Goal: Find specific page/section: Find specific page/section

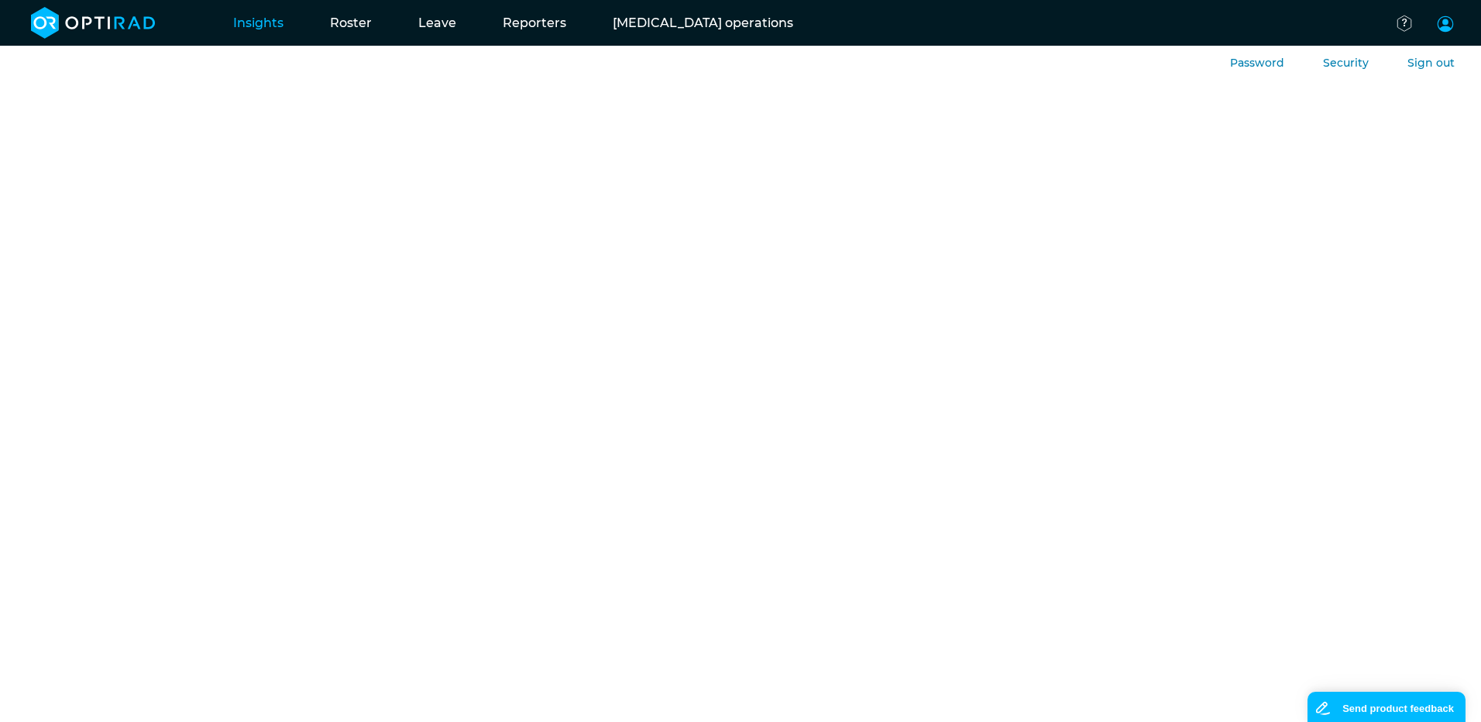
click at [1455, 28] on link at bounding box center [1450, 28] width 53 height 61
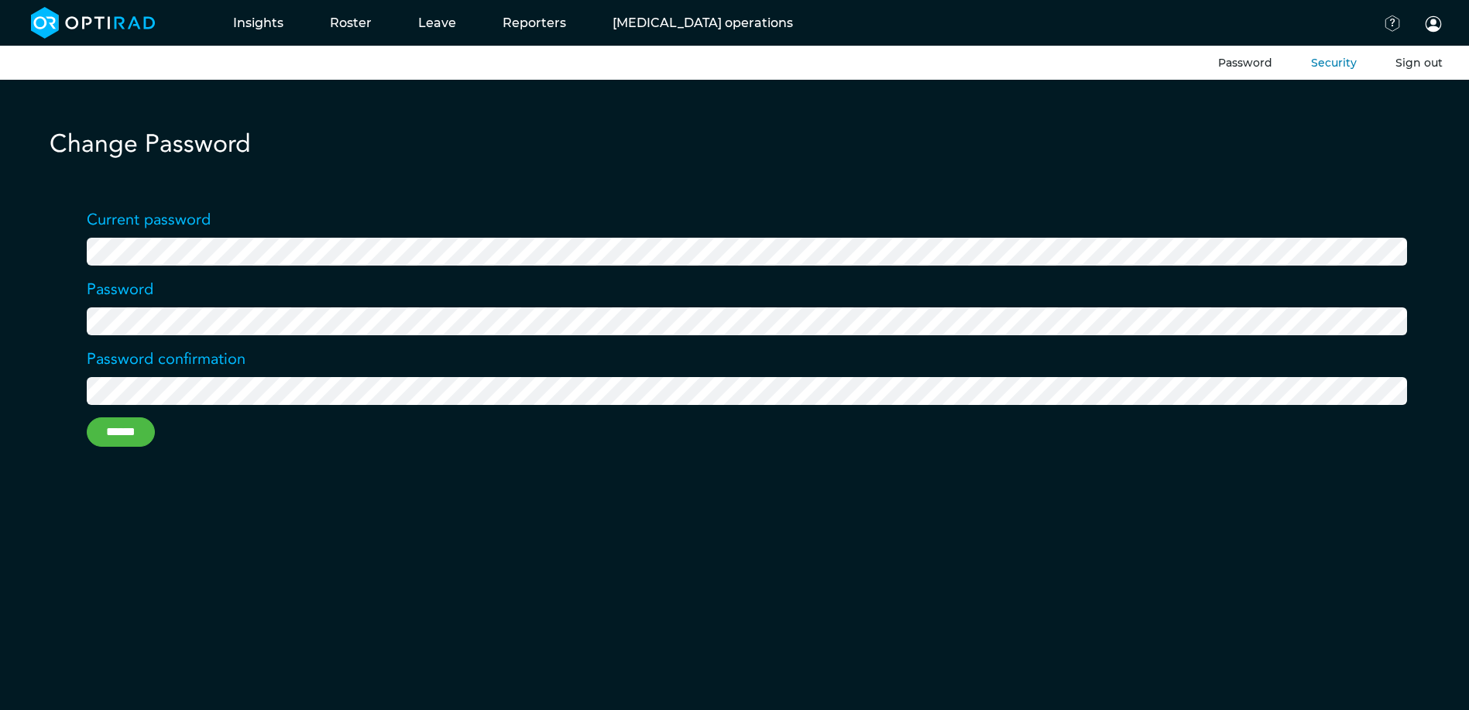
click at [1415, 60] on button "Sign out" at bounding box center [1419, 63] width 47 height 16
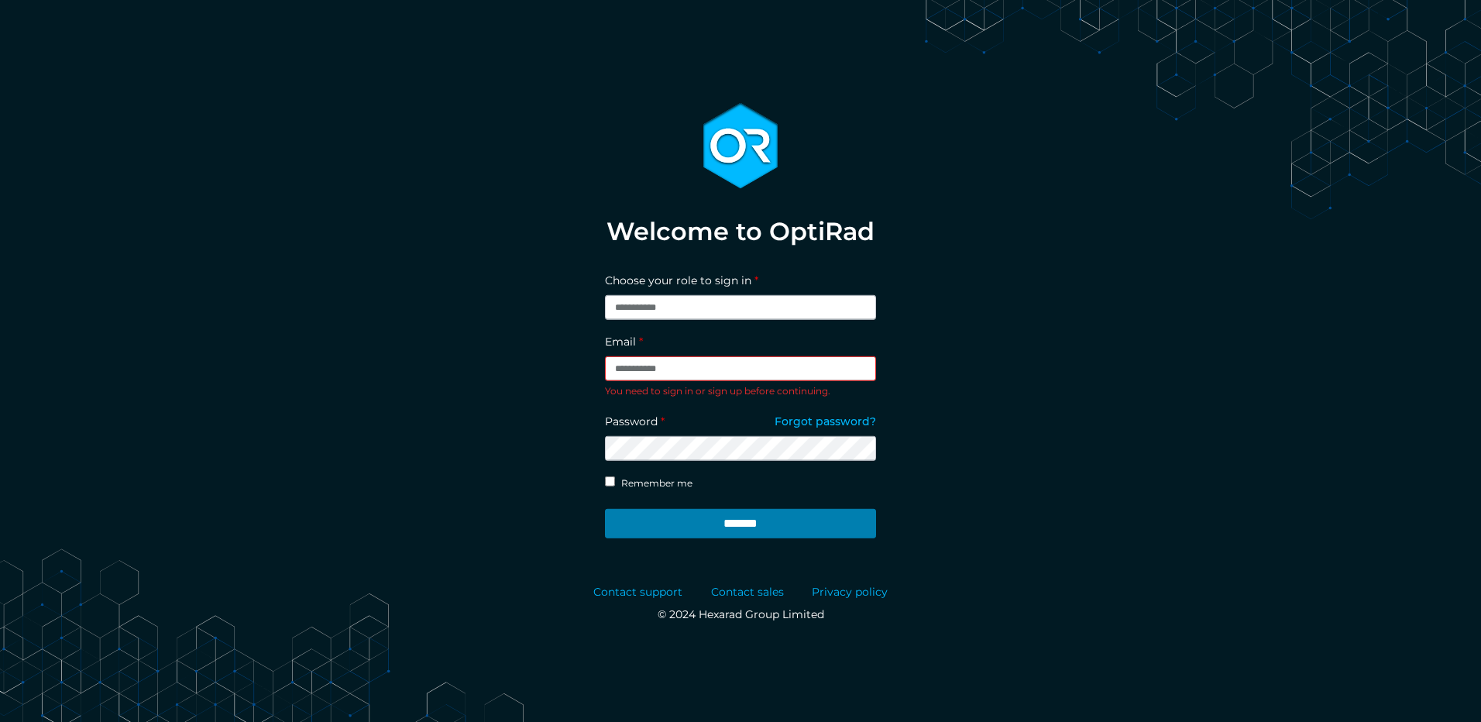
type input "**********"
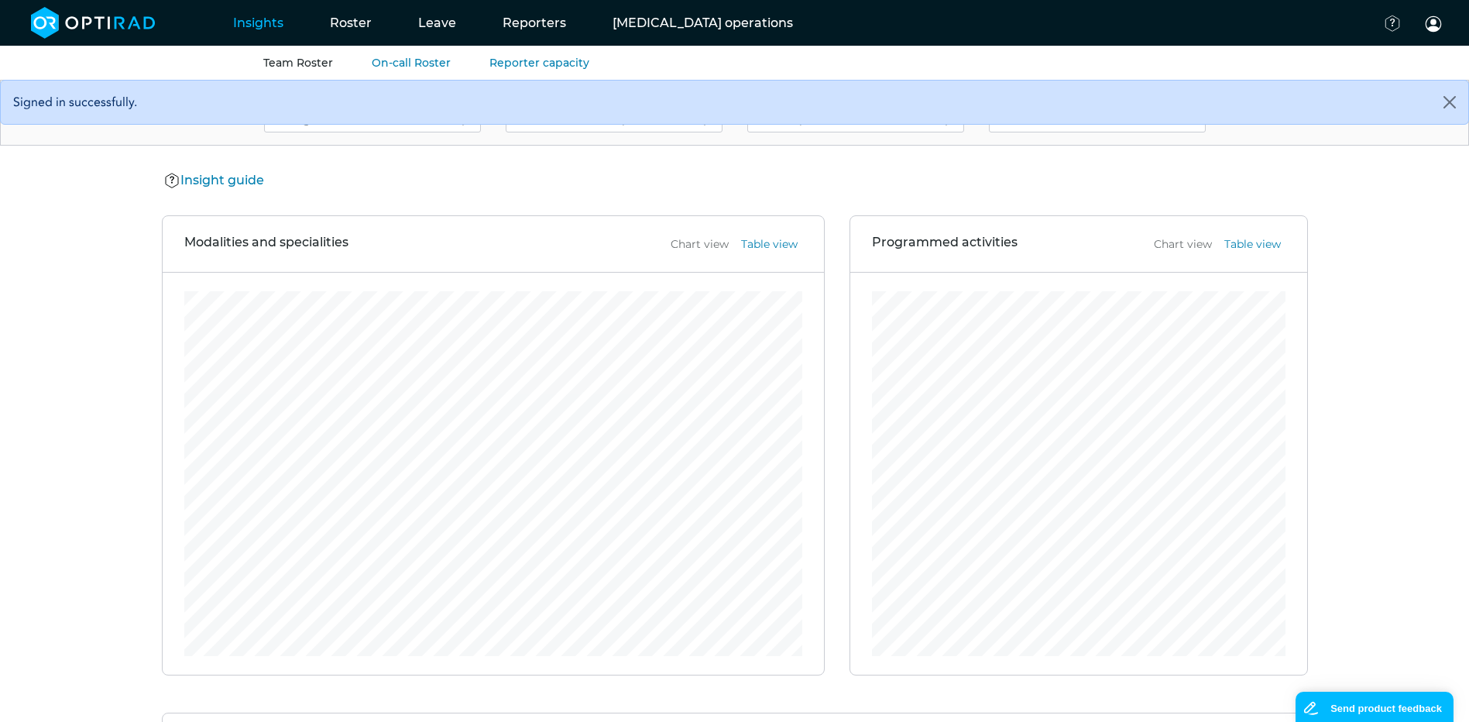
click at [268, 67] on link "Team Roster" at bounding box center [298, 63] width 70 height 14
